Goal: Transaction & Acquisition: Obtain resource

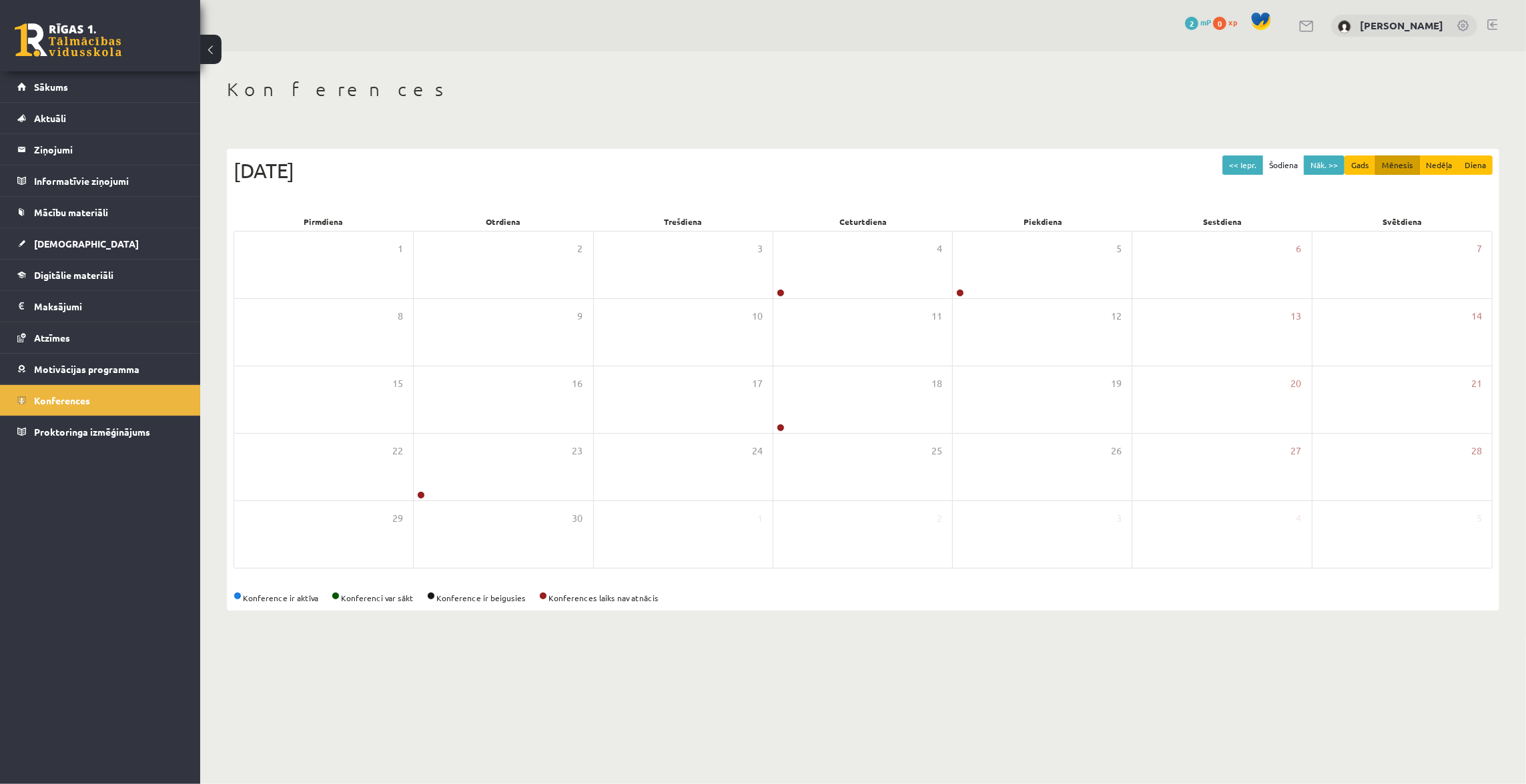
click at [1207, 22] on span "mP" at bounding box center [1206, 22] width 11 height 11
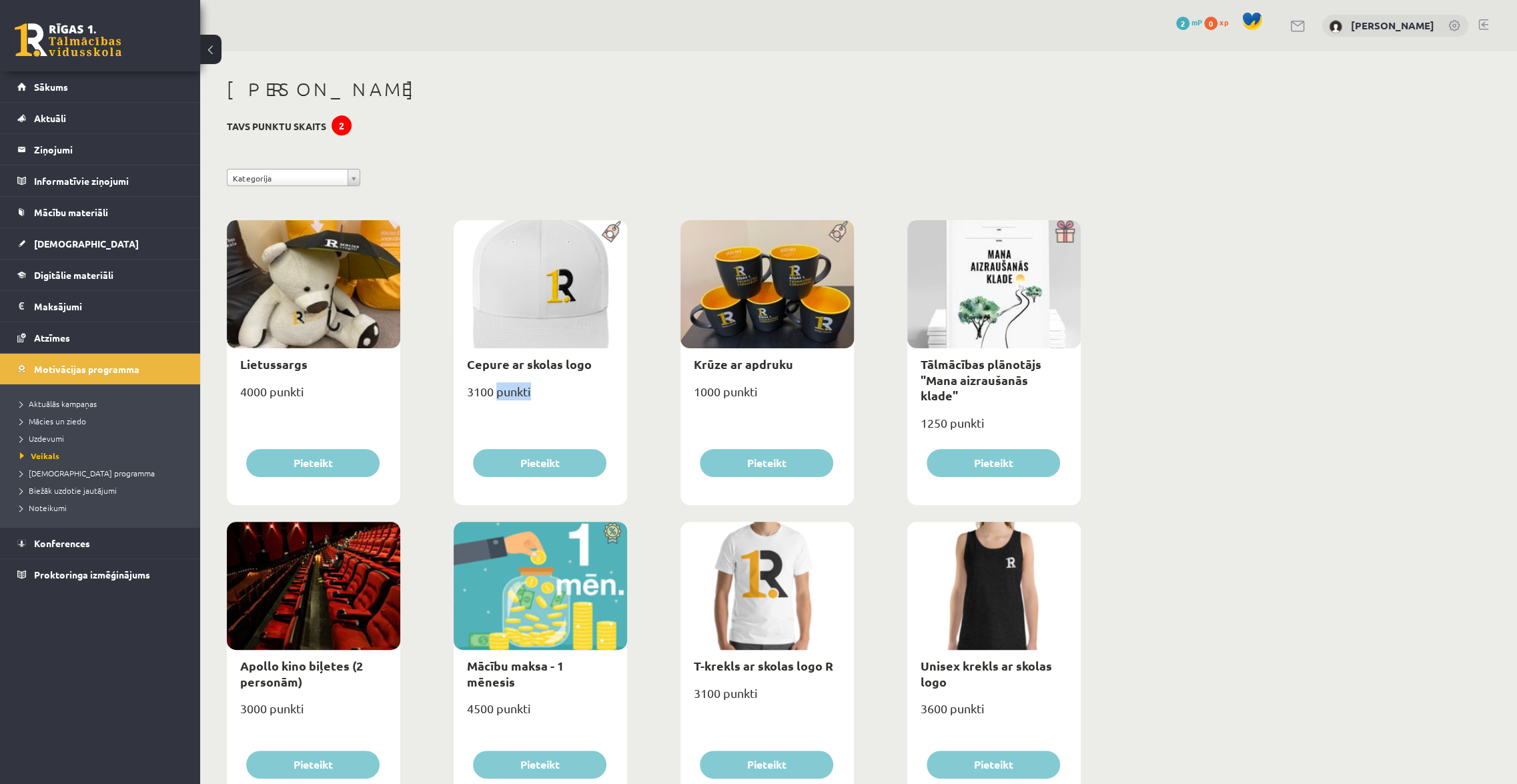
drag, startPoint x: 499, startPoint y: 392, endPoint x: 530, endPoint y: 393, distance: 31.0
click at [530, 393] on div "3100 punkti" at bounding box center [540, 396] width 173 height 33
click at [522, 395] on div "3100 punkti" at bounding box center [540, 396] width 173 height 33
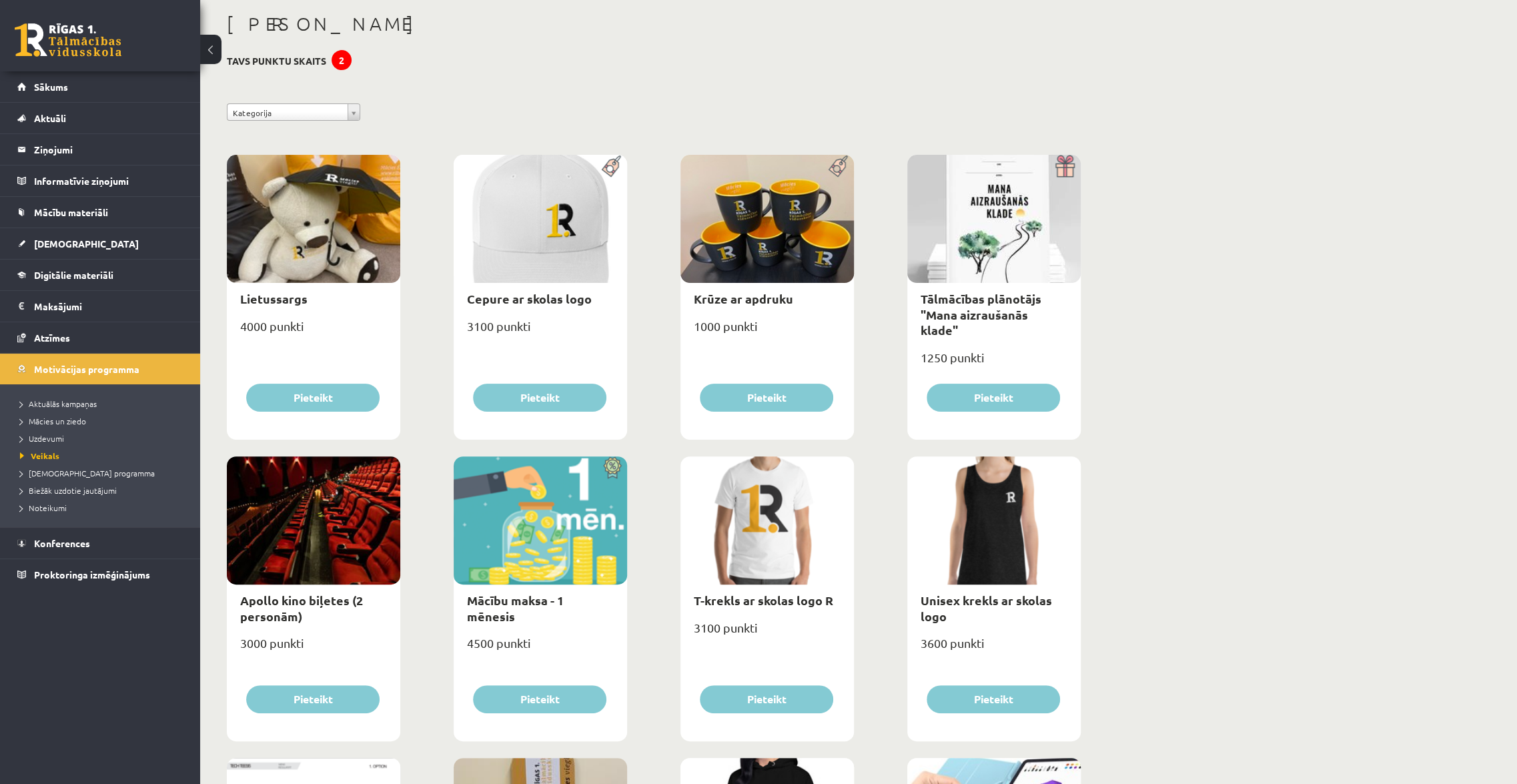
scroll to position [60, 0]
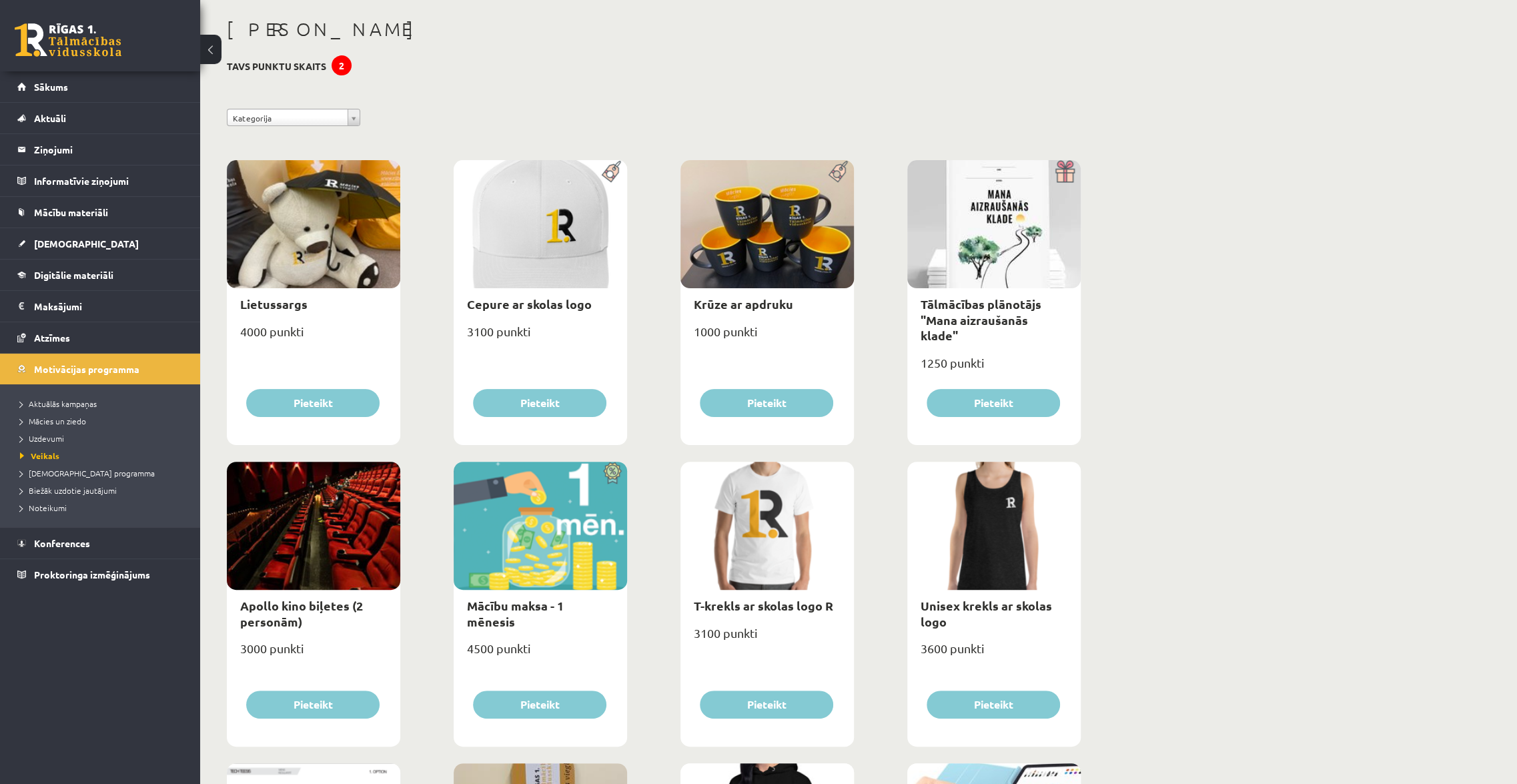
drag, startPoint x: 48, startPoint y: 26, endPoint x: 123, endPoint y: 55, distance: 80.4
click at [58, 218] on link "Mācību materiāli" at bounding box center [101, 212] width 166 height 31
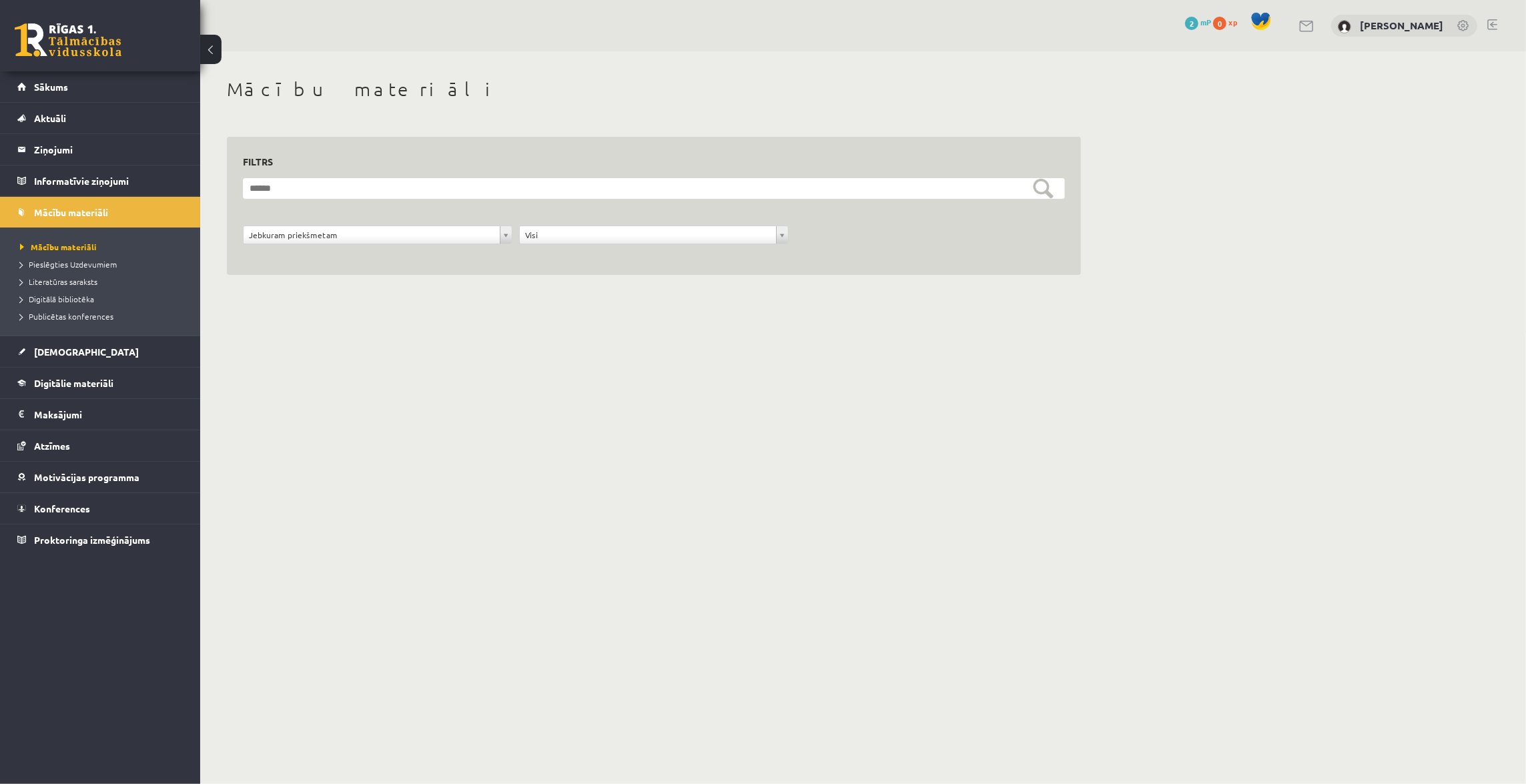
click at [1207, 26] on span "mP" at bounding box center [1206, 22] width 11 height 11
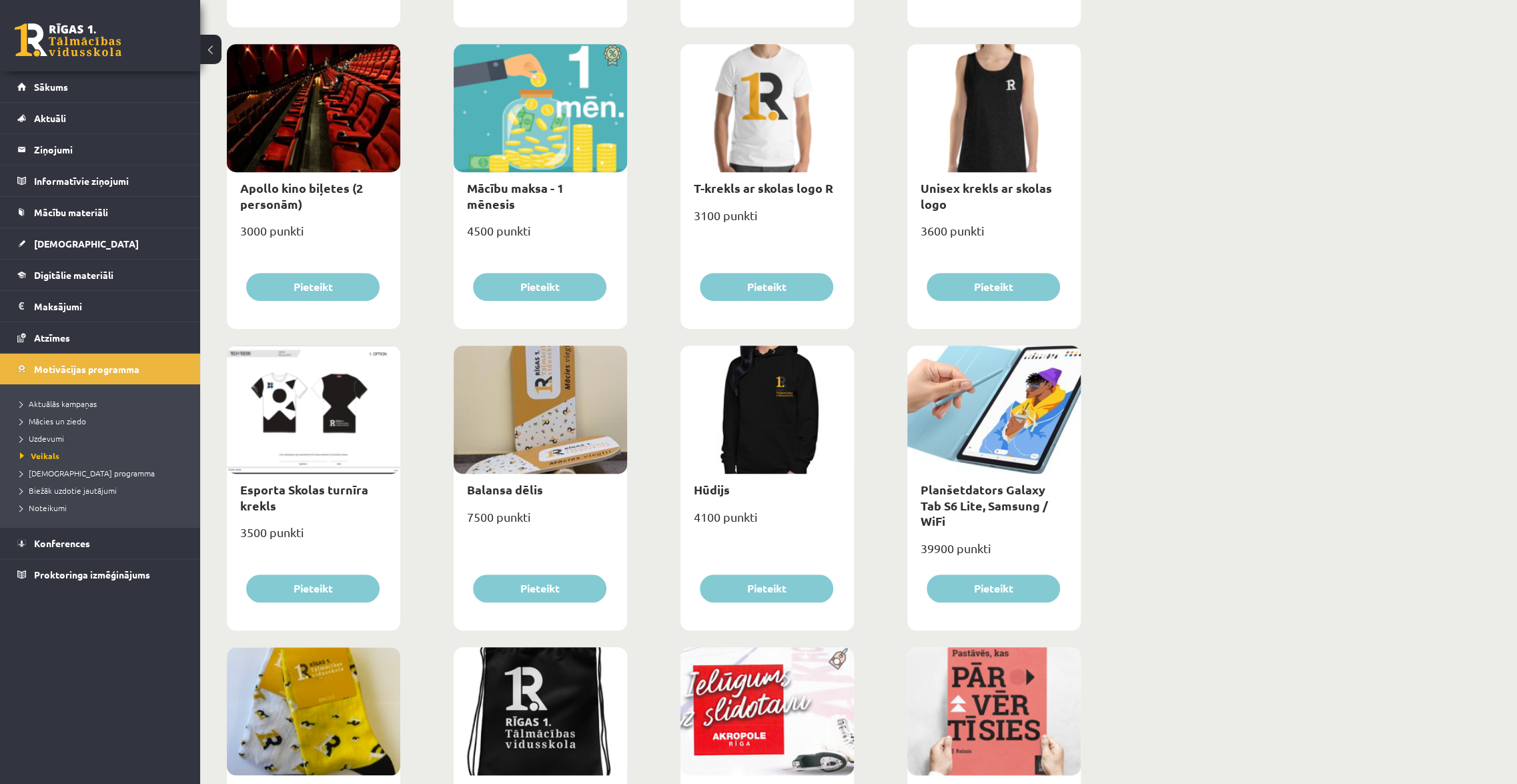
scroll to position [606, 0]
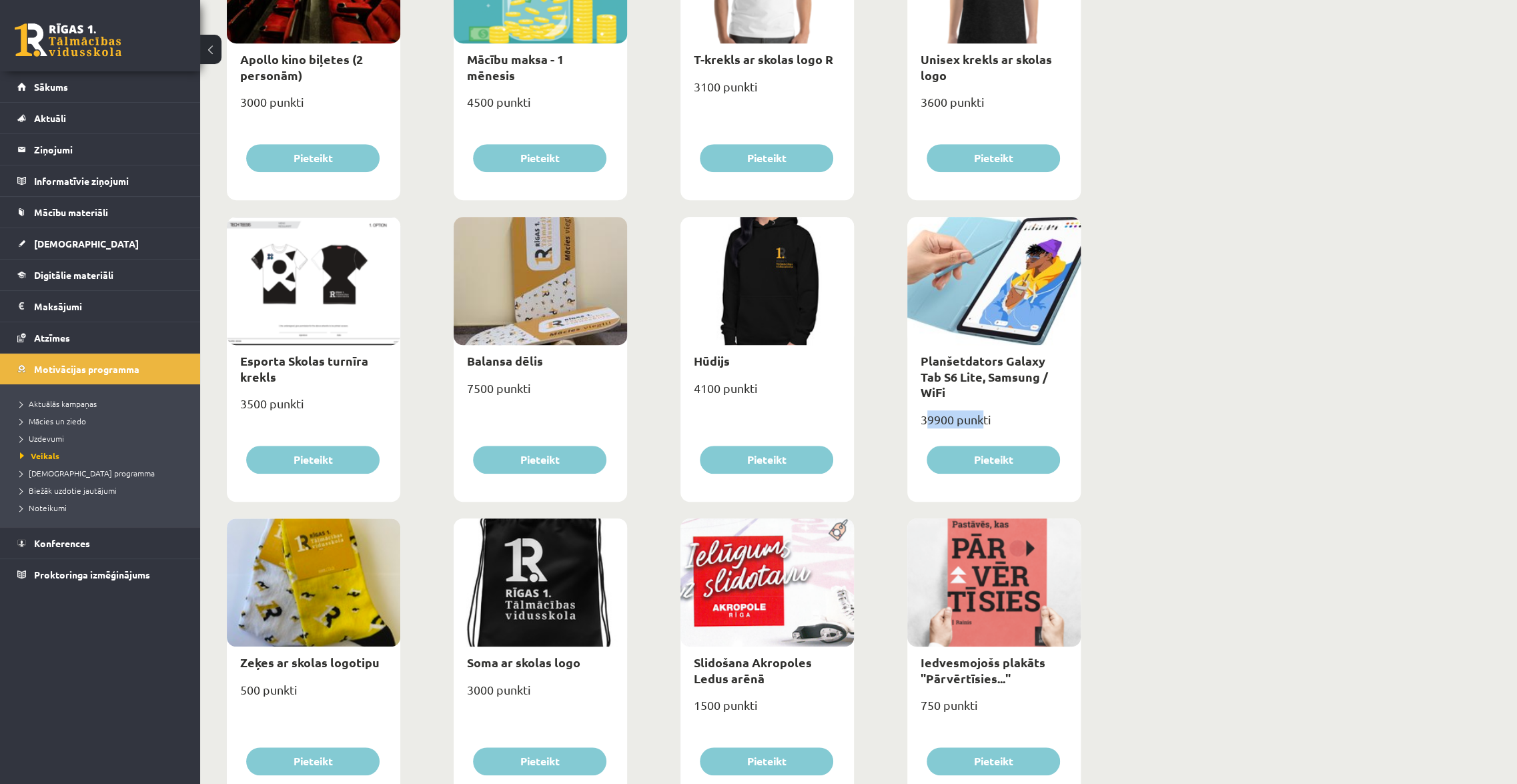
drag, startPoint x: 930, startPoint y: 398, endPoint x: 981, endPoint y: 394, distance: 51.2
click at [981, 409] on div "39900 punkti" at bounding box center [994, 425] width 173 height 33
drag, startPoint x: 1062, startPoint y: 415, endPoint x: 1053, endPoint y: 423, distance: 12.0
click at [1062, 415] on div "39900 punkti" at bounding box center [994, 425] width 173 height 33
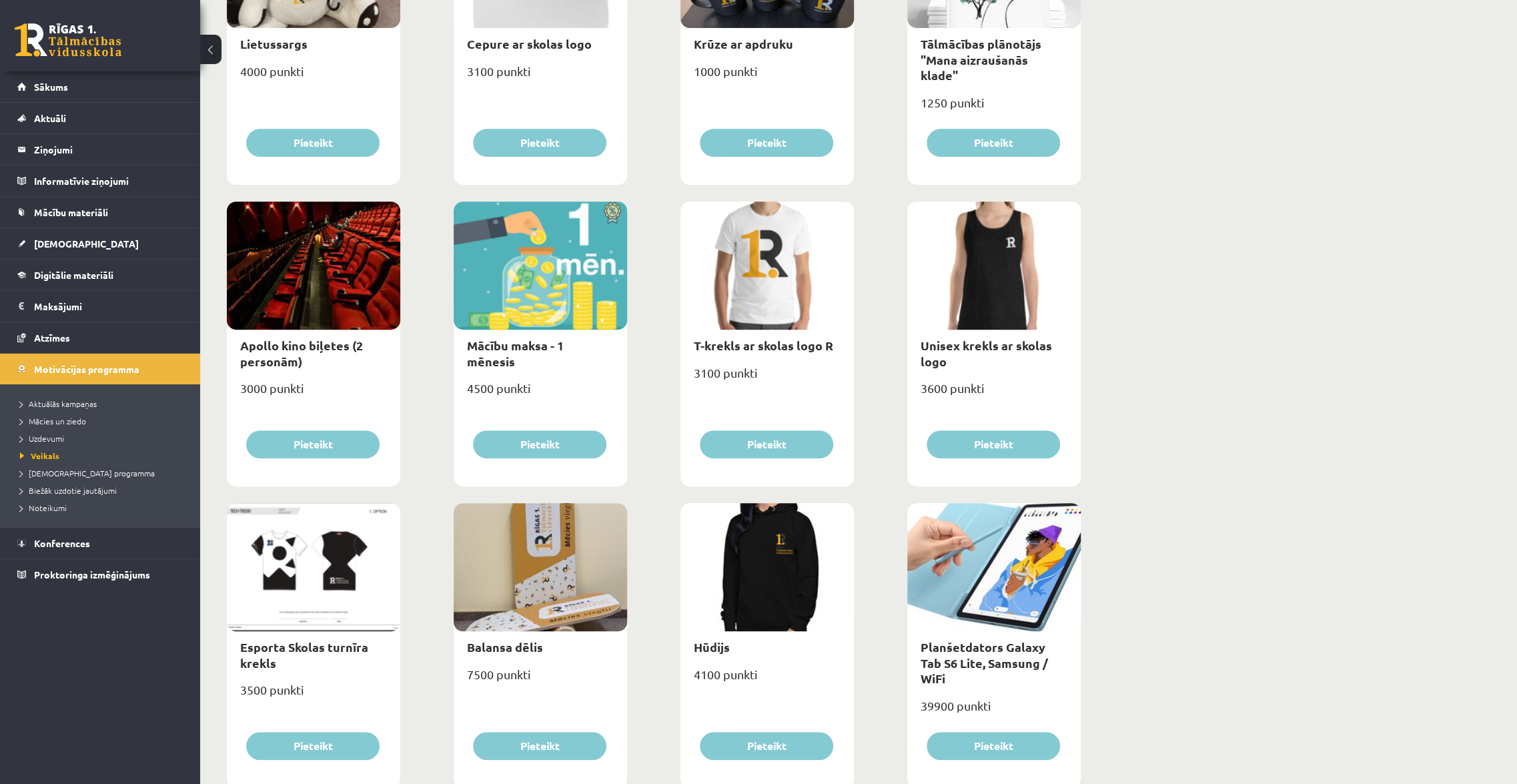
scroll to position [303, 0]
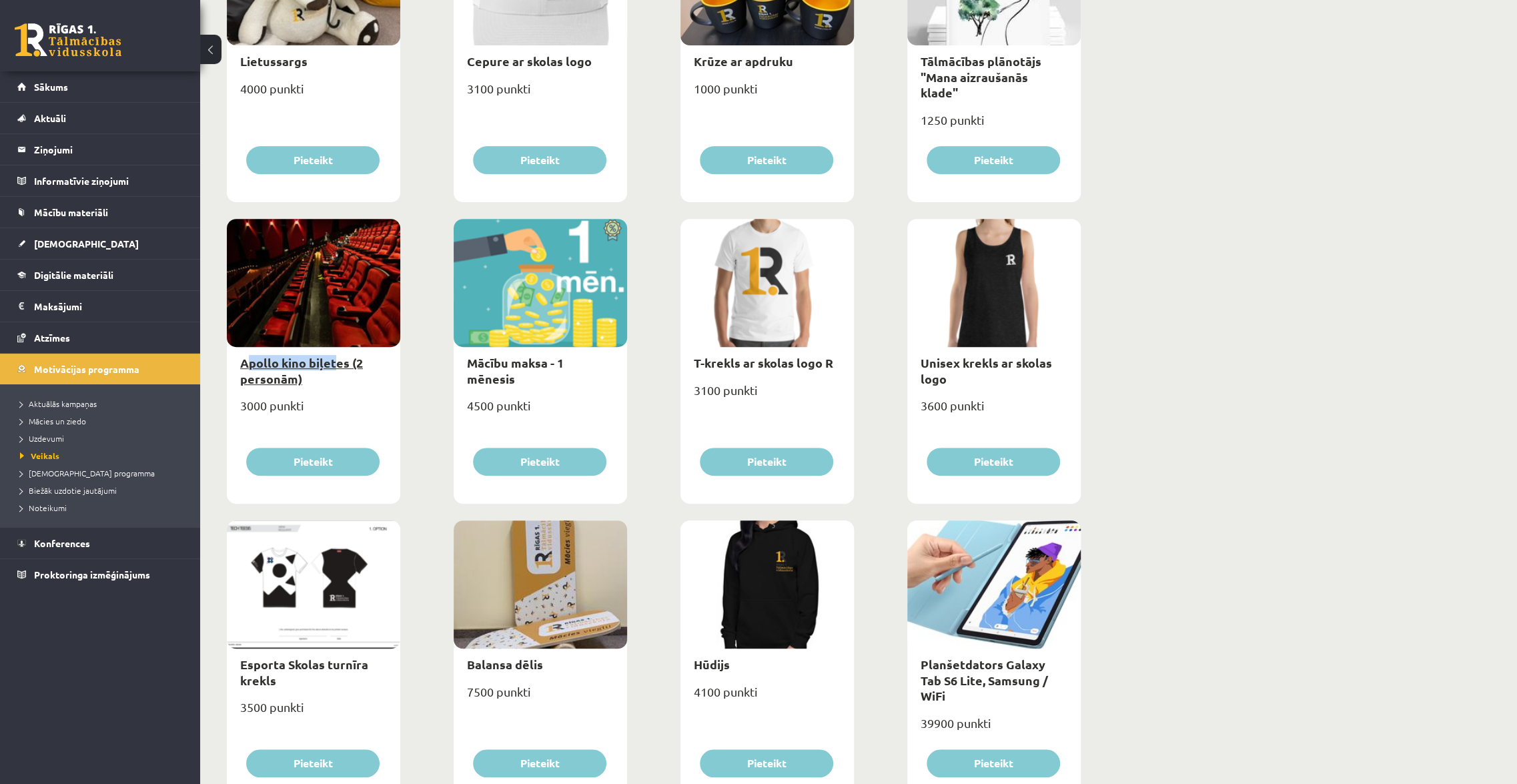
drag, startPoint x: 326, startPoint y: 360, endPoint x: 337, endPoint y: 361, distance: 11.0
drag, startPoint x: 921, startPoint y: 707, endPoint x: 934, endPoint y: 709, distance: 13.2
click at [939, 712] on div "39900 punkti" at bounding box center [994, 728] width 173 height 33
click at [1164, 616] on div "**********" at bounding box center [858, 747] width 1317 height 1998
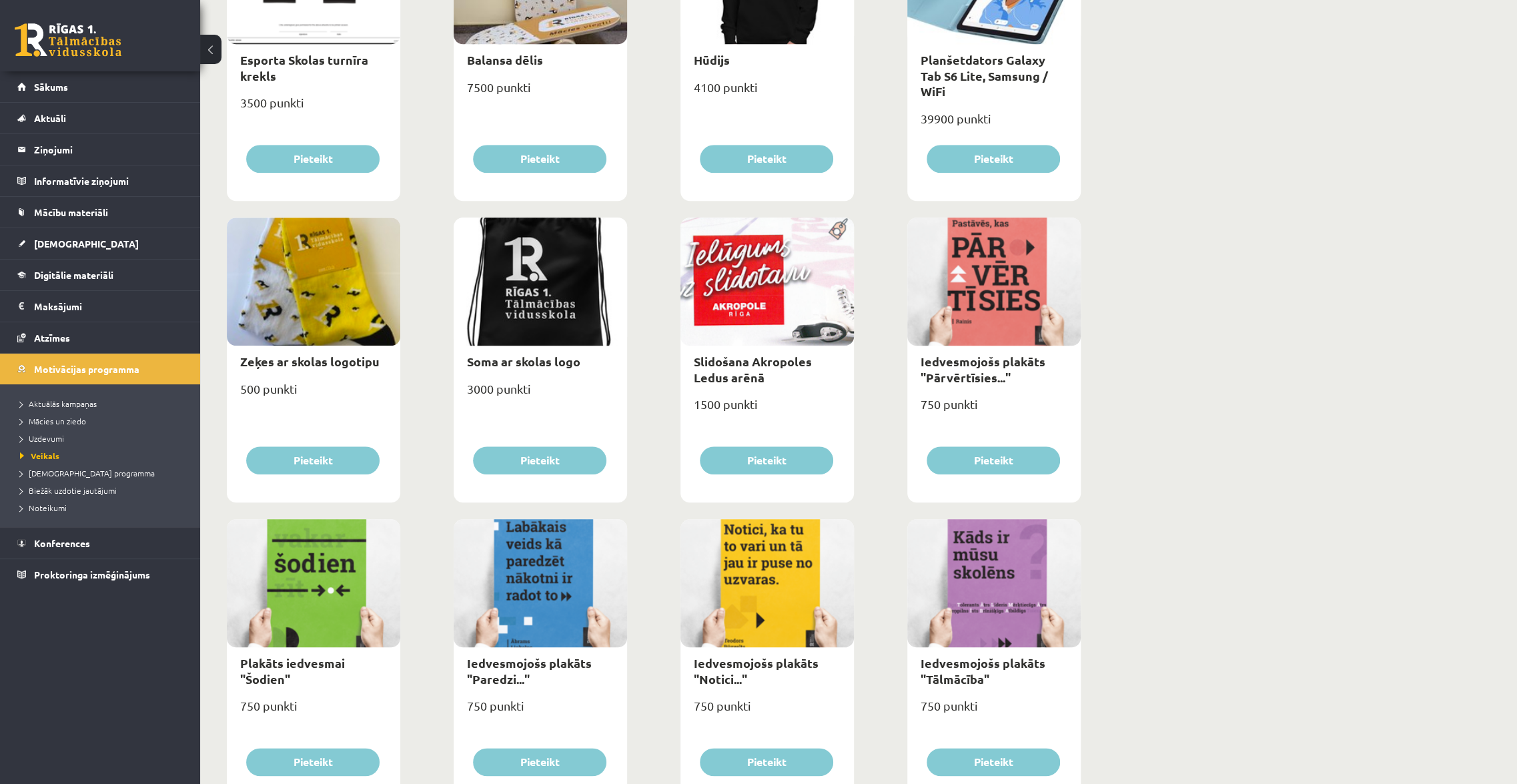
scroll to position [909, 0]
